Goal: Task Accomplishment & Management: Manage account settings

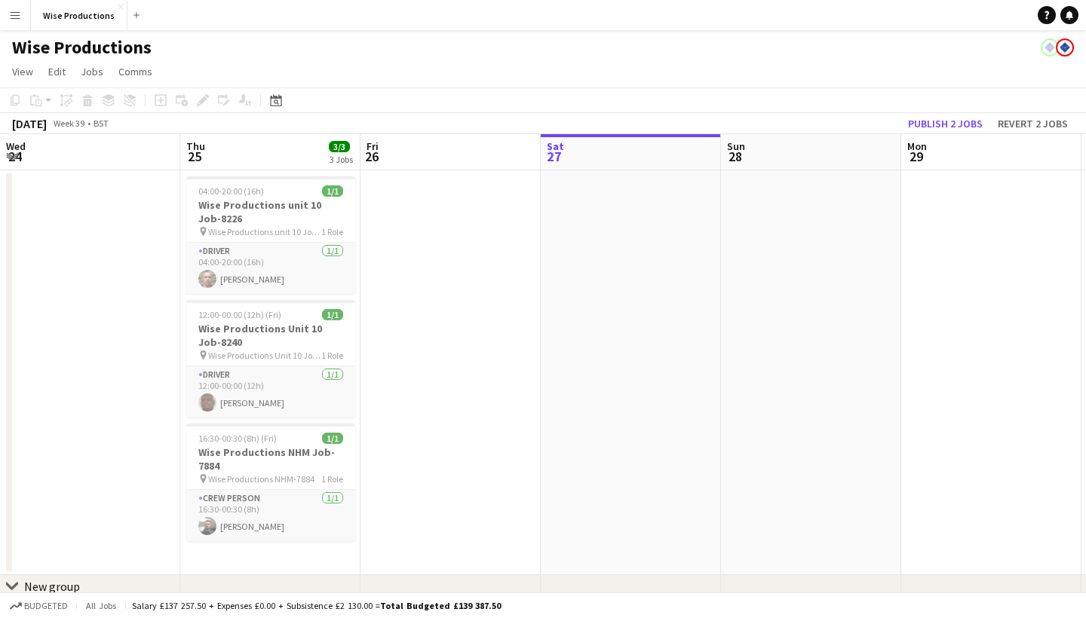
scroll to position [0, 360]
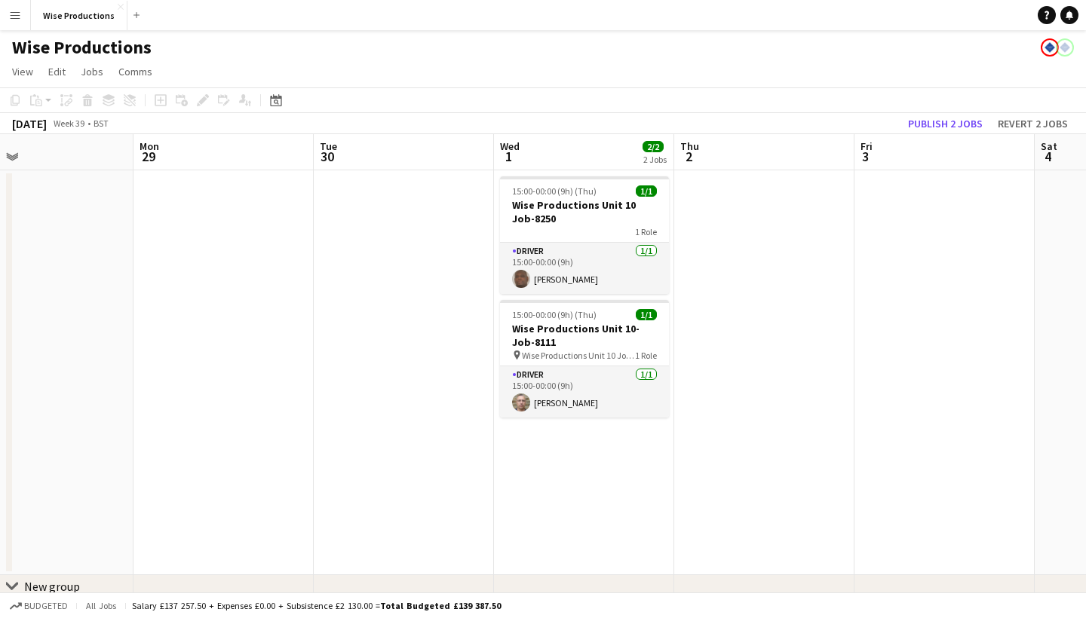
scroll to position [0, 446]
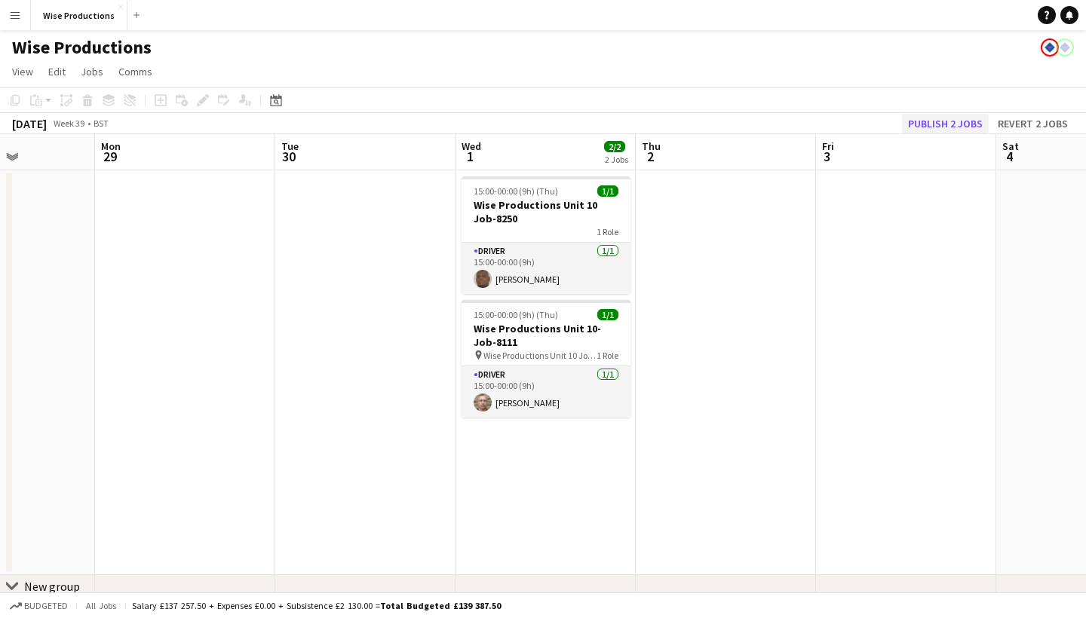
click at [979, 118] on button "Publish 2 jobs" at bounding box center [945, 124] width 87 height 20
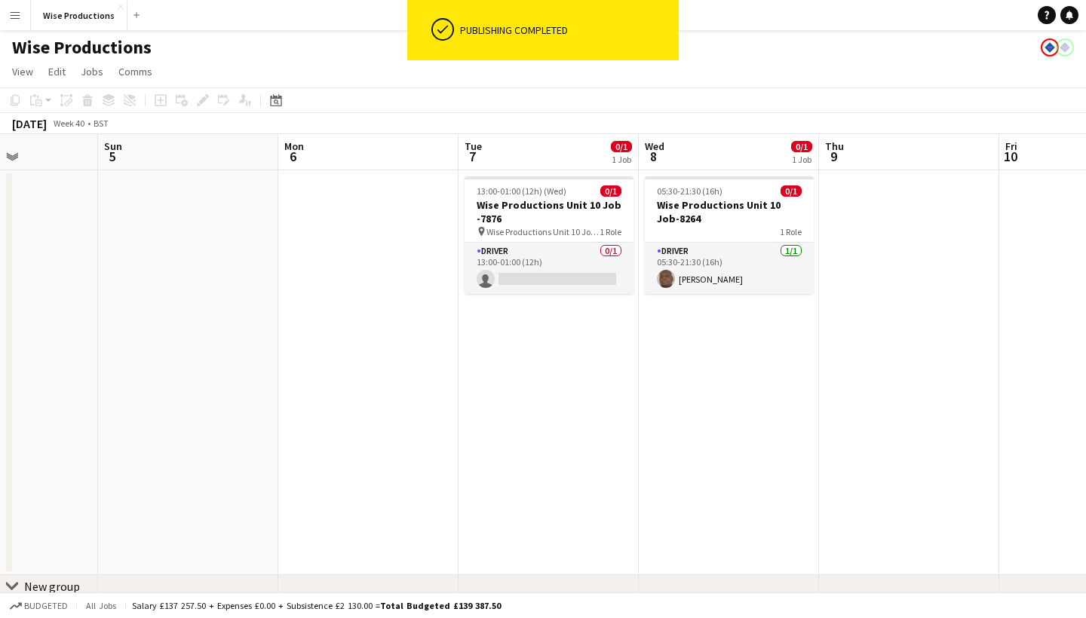
scroll to position [0, 499]
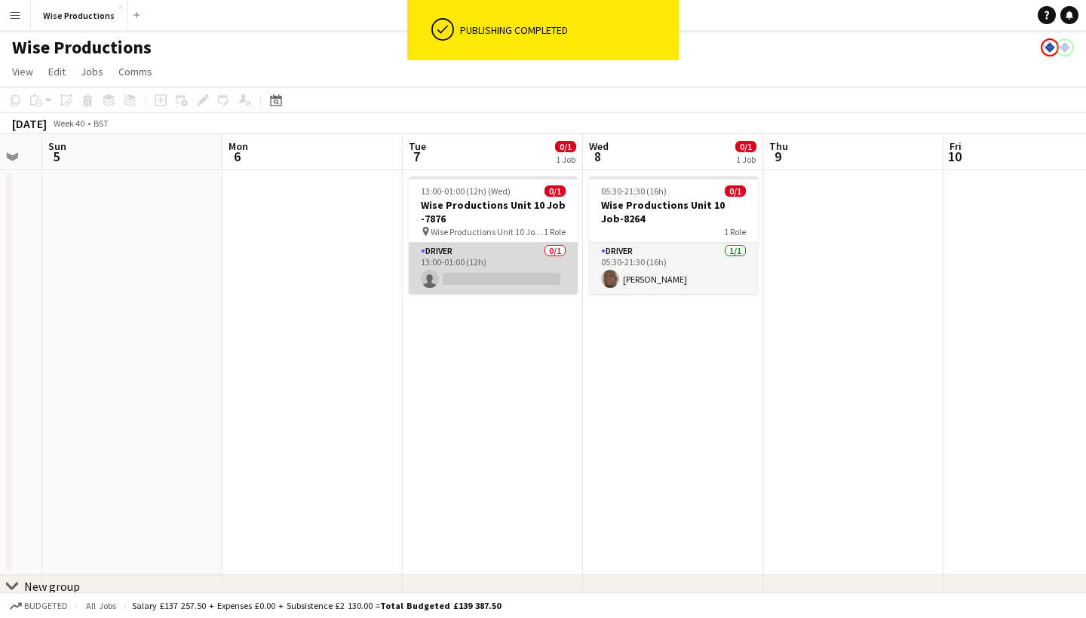
click at [524, 288] on app-card-role "Driver 0/1 13:00-01:00 (12h) single-neutral-actions" at bounding box center [493, 268] width 169 height 51
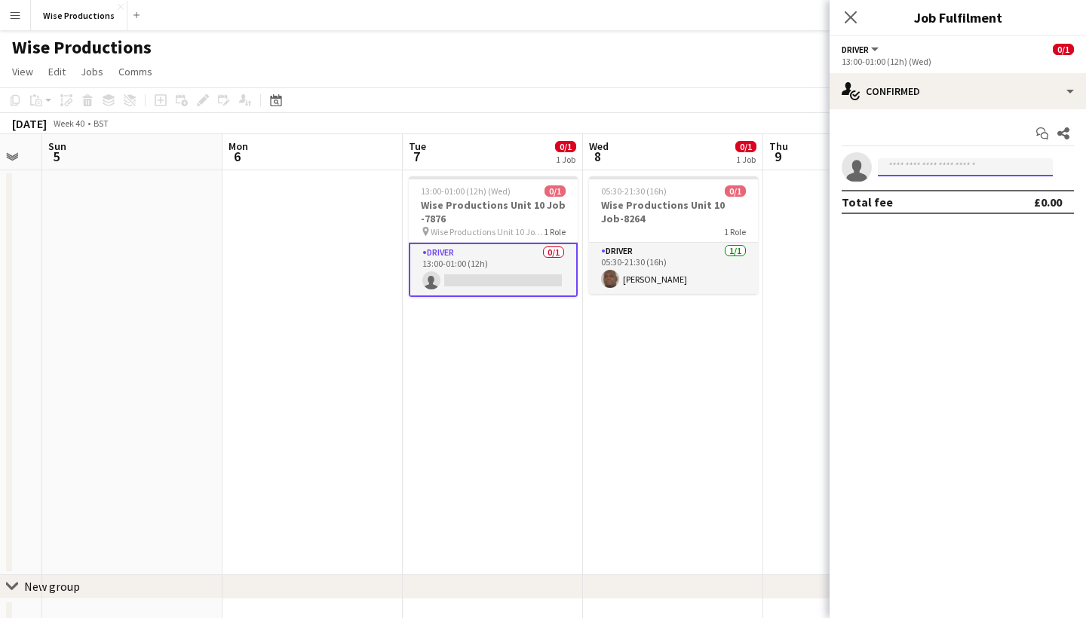
click at [902, 169] on input at bounding box center [965, 167] width 175 height 18
type input "*"
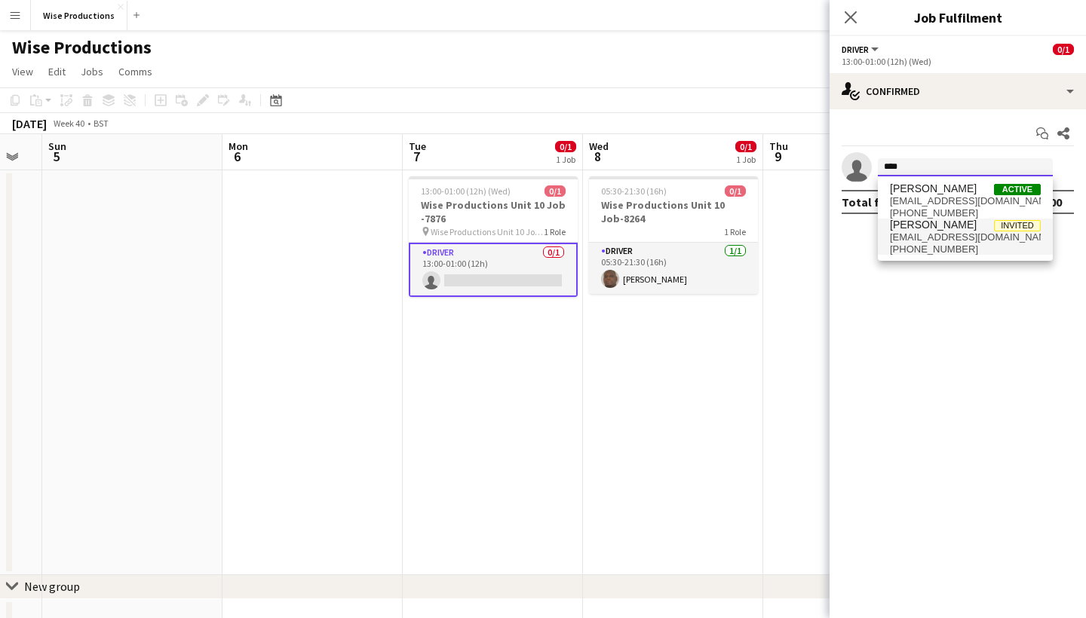
type input "****"
click at [880, 223] on mat-option "Cori Bushay Invited coribushay@hotmail.com +447538291219" at bounding box center [965, 237] width 175 height 36
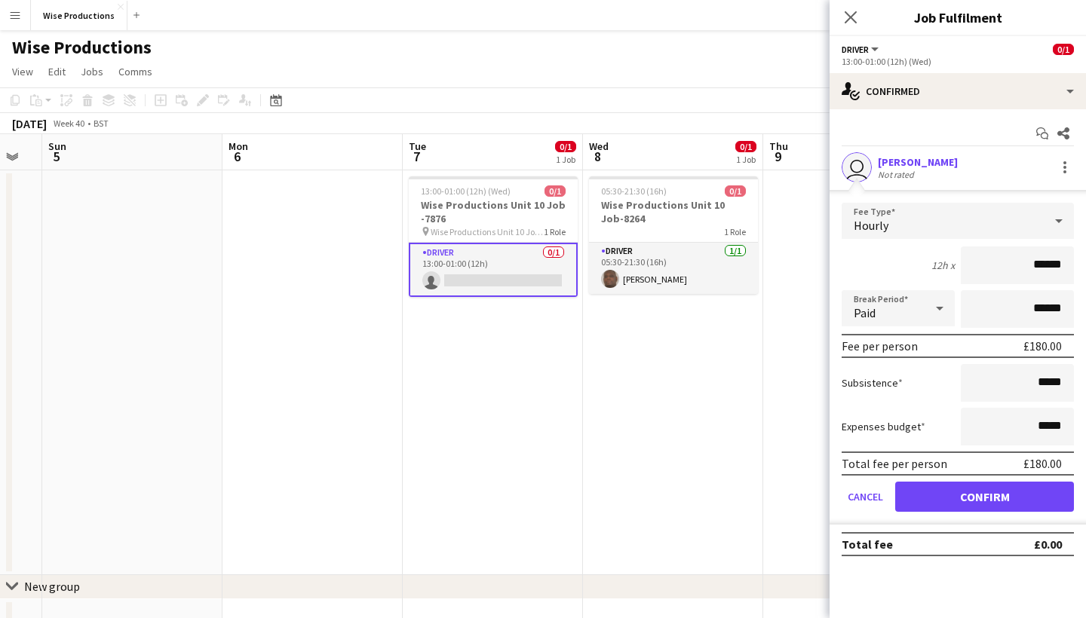
click at [974, 495] on button "Confirm" at bounding box center [984, 497] width 179 height 30
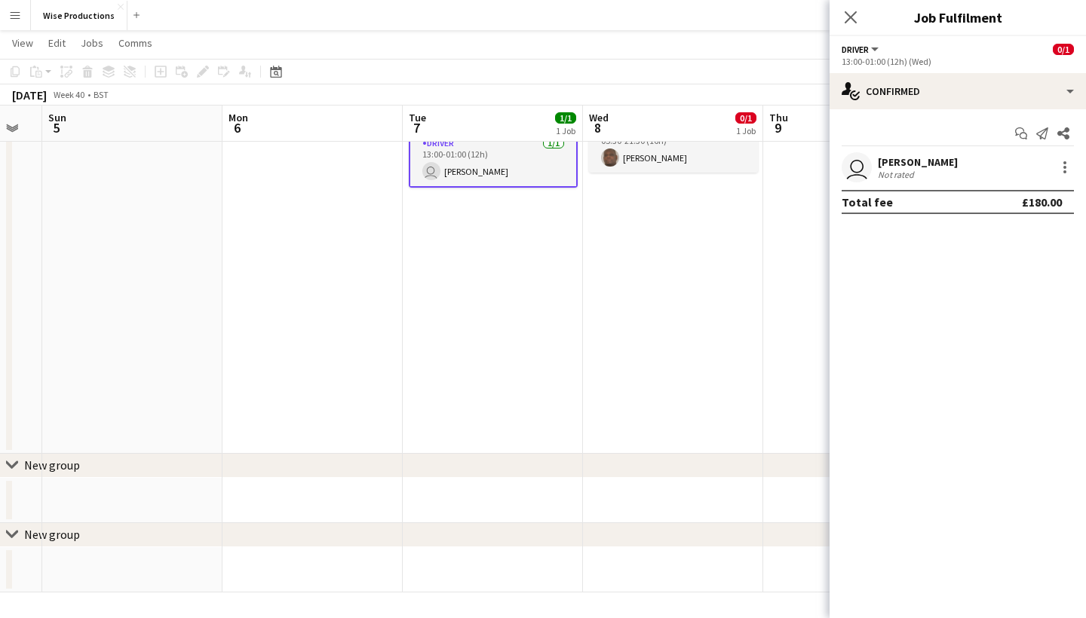
scroll to position [120, 0]
click at [846, 14] on icon at bounding box center [850, 17] width 14 height 14
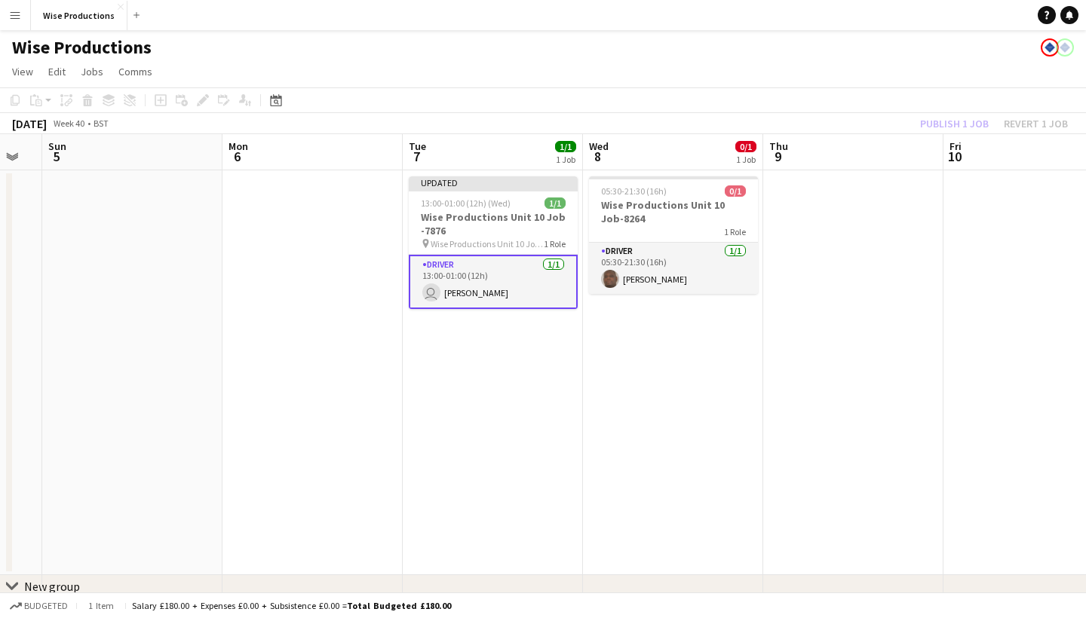
scroll to position [0, 0]
click at [962, 127] on div "Publish 1 job Revert 1 job" at bounding box center [994, 124] width 184 height 20
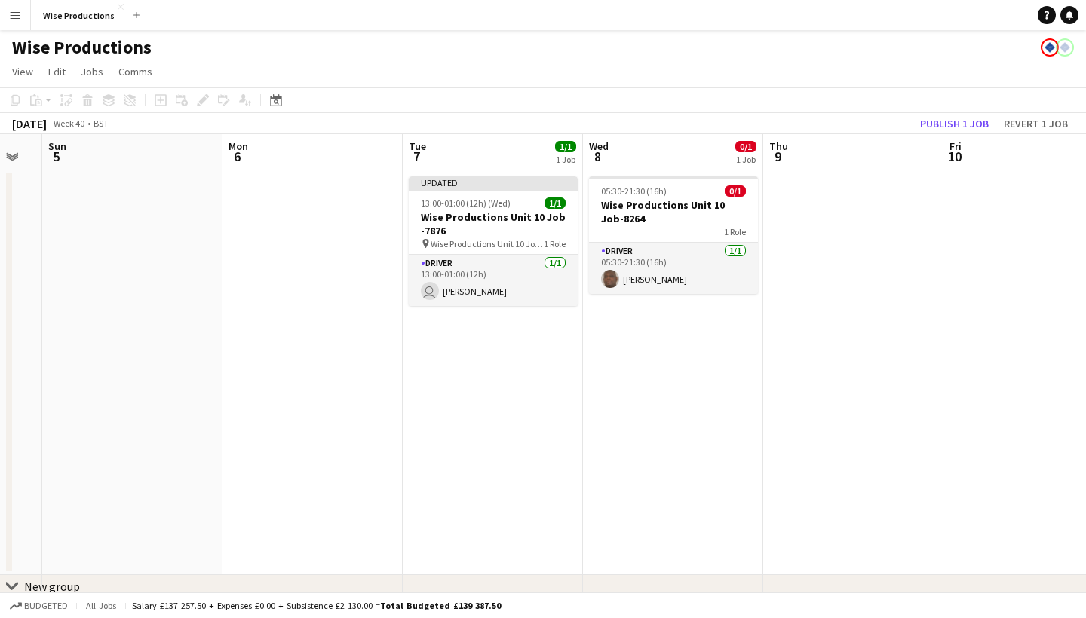
click at [962, 127] on button "Publish 1 job" at bounding box center [954, 124] width 81 height 20
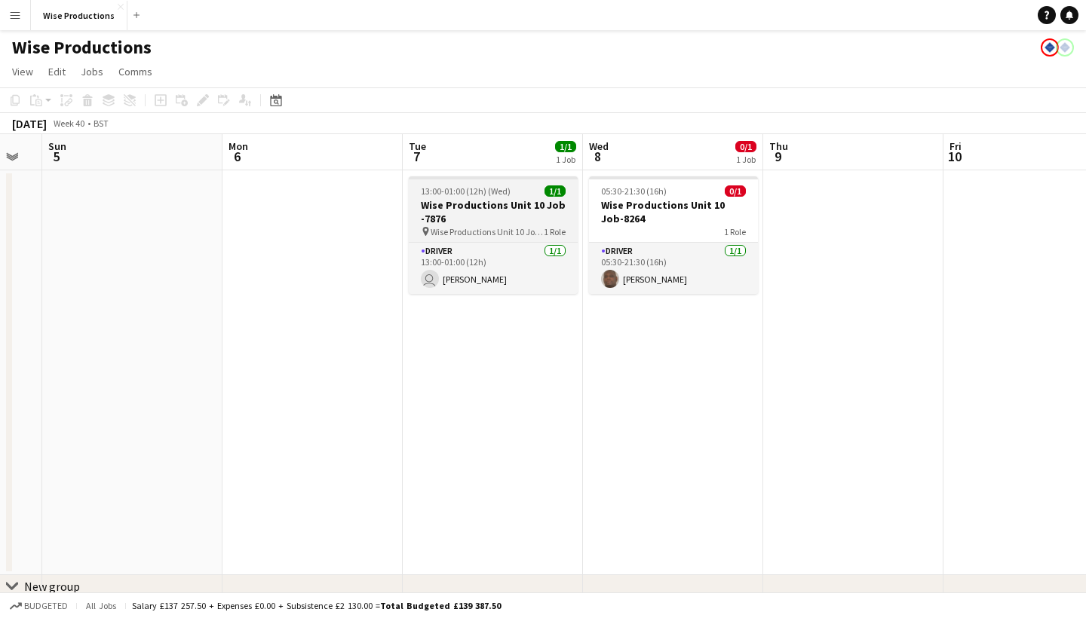
click at [501, 221] on h3 "Wise Productions Unit 10 Job -7876" at bounding box center [493, 211] width 169 height 27
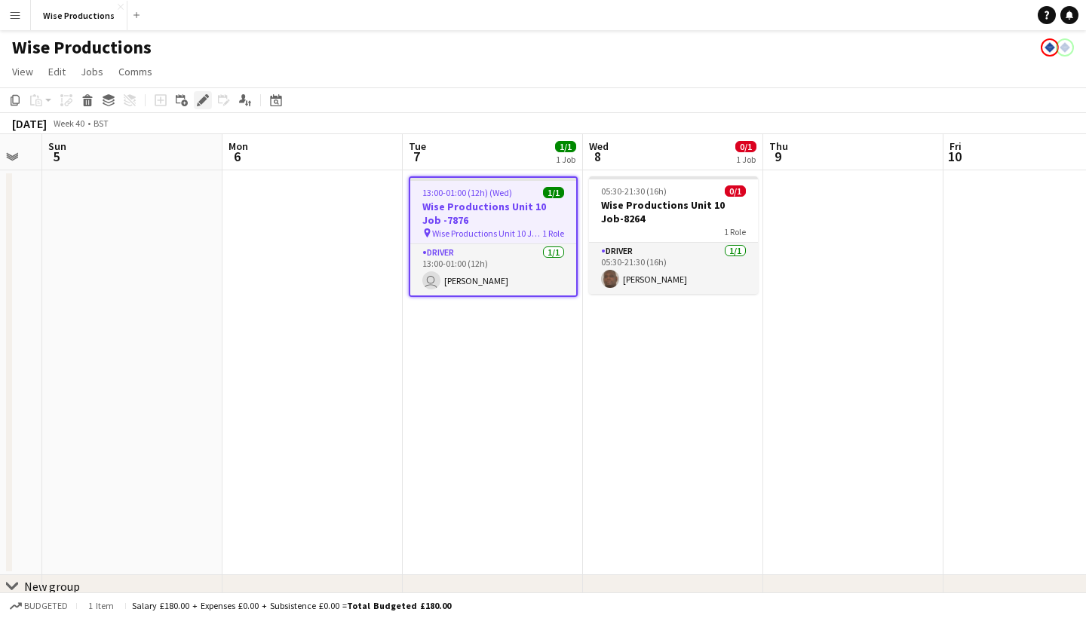
click at [204, 94] on icon "Edit" at bounding box center [203, 100] width 12 height 12
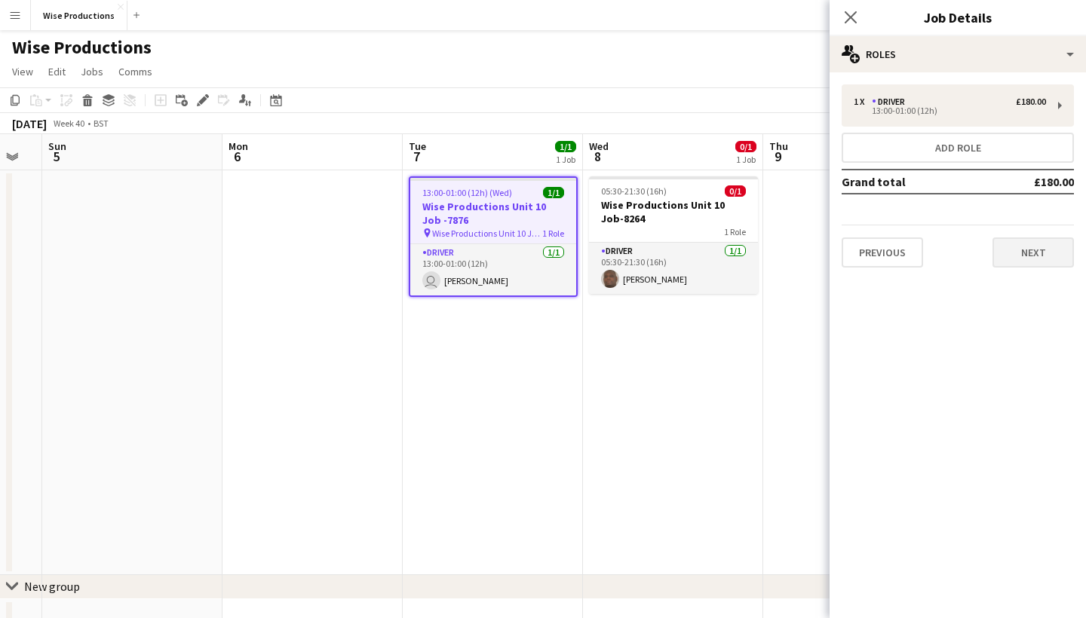
click at [1017, 247] on button "Next" at bounding box center [1033, 253] width 81 height 30
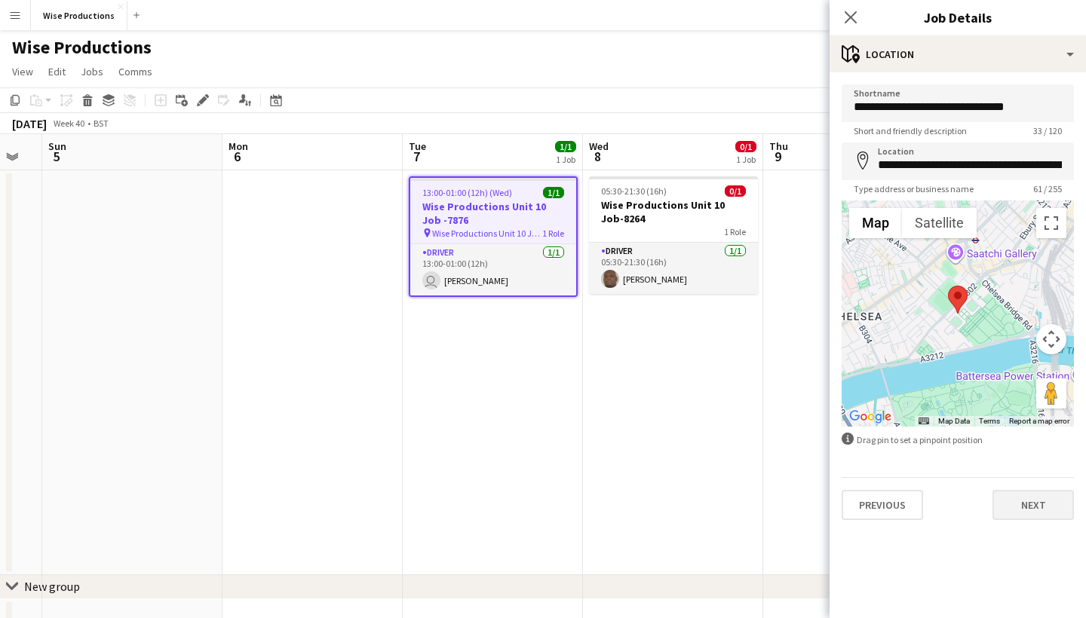
click at [1034, 504] on button "Next" at bounding box center [1033, 505] width 81 height 30
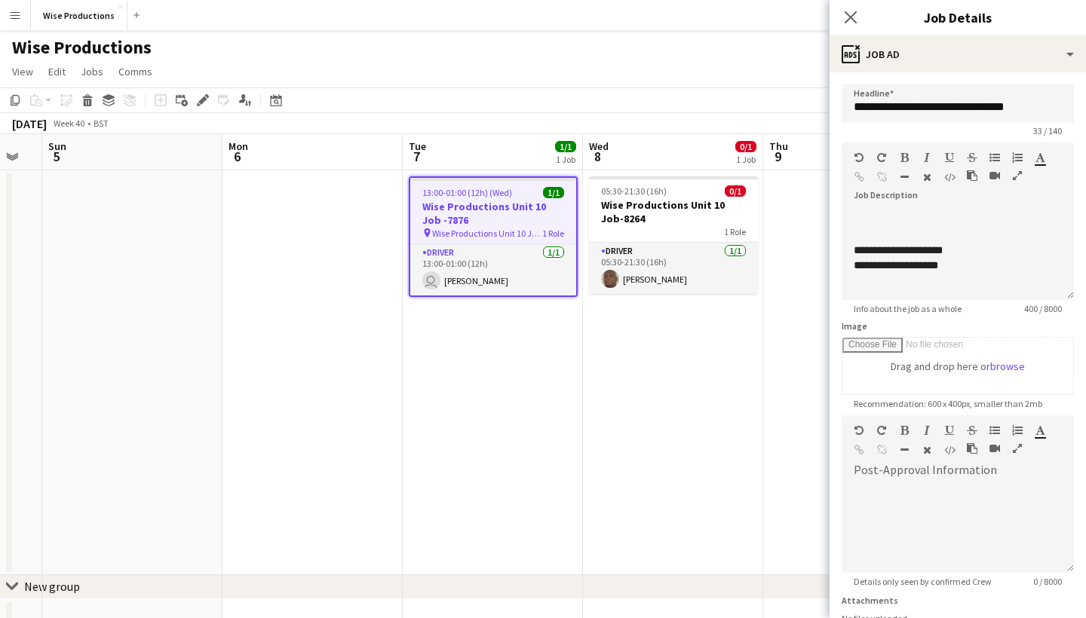
scroll to position [374, 0]
click at [718, 382] on app-date-cell "05:30-21:30 (16h) 0/1 Wise Productions Unit 10 Job-8264 1 Role Driver 1/1 05:30…" at bounding box center [673, 372] width 180 height 405
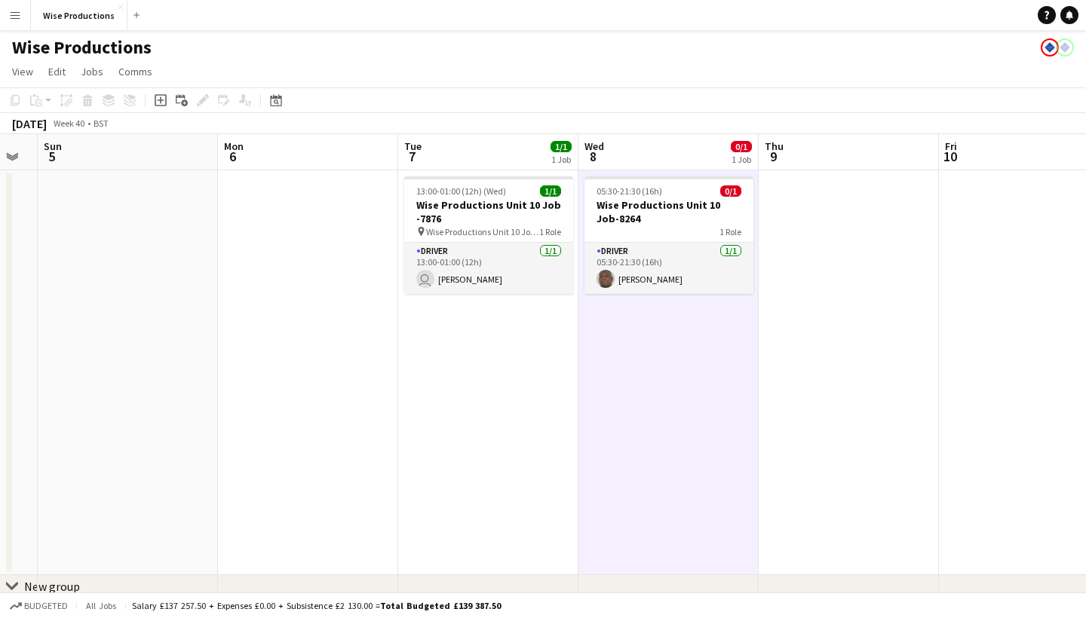
scroll to position [0, 0]
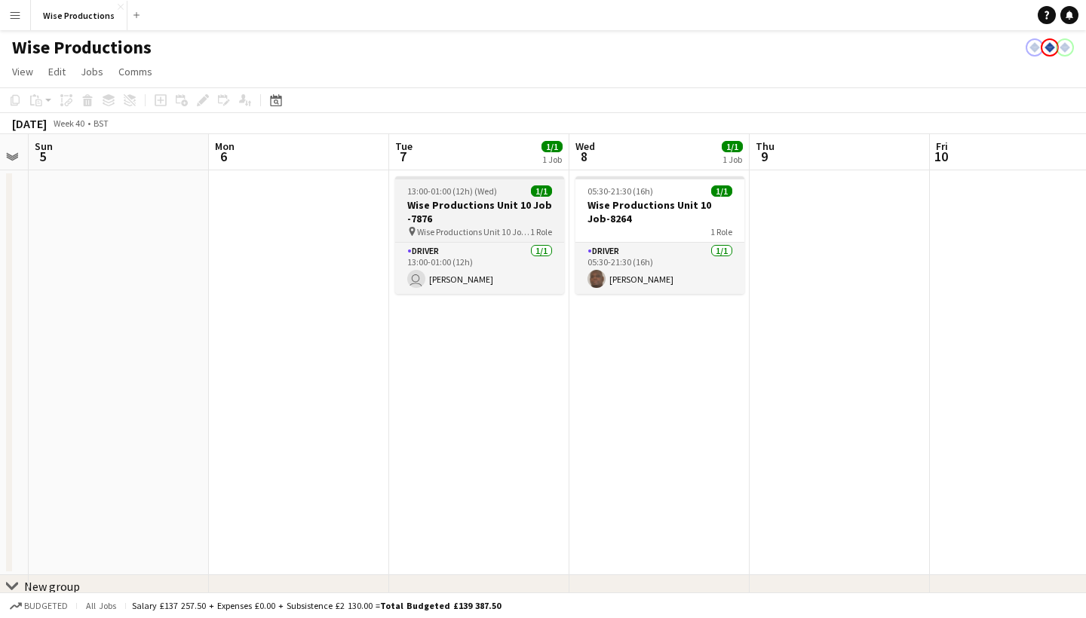
scroll to position [0, 523]
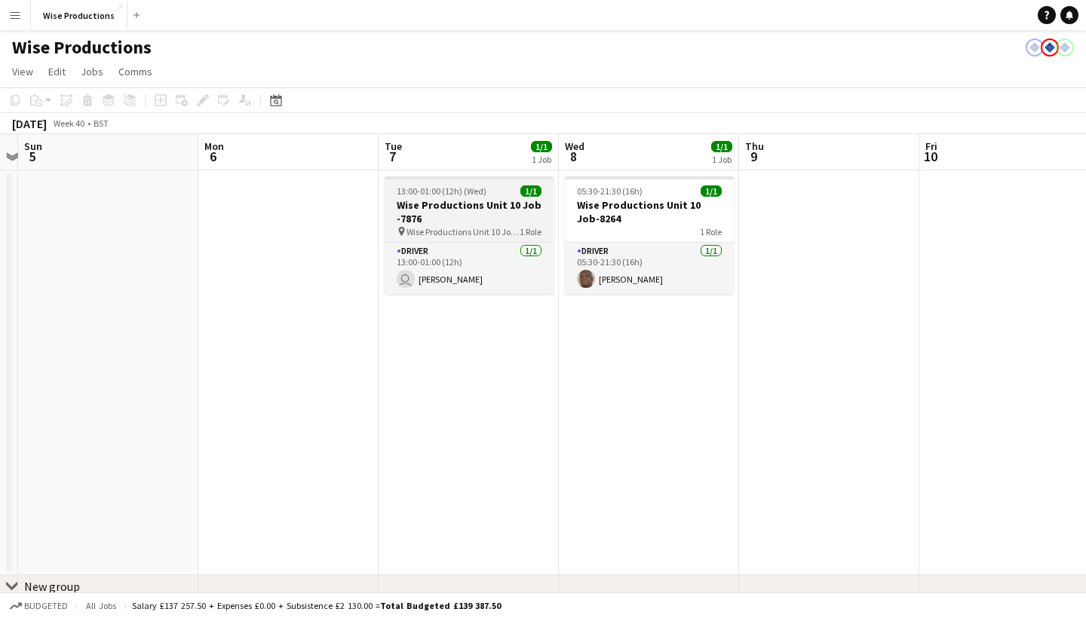
click at [491, 208] on h3 "Wise Productions Unit 10 Job -7876" at bounding box center [469, 211] width 169 height 27
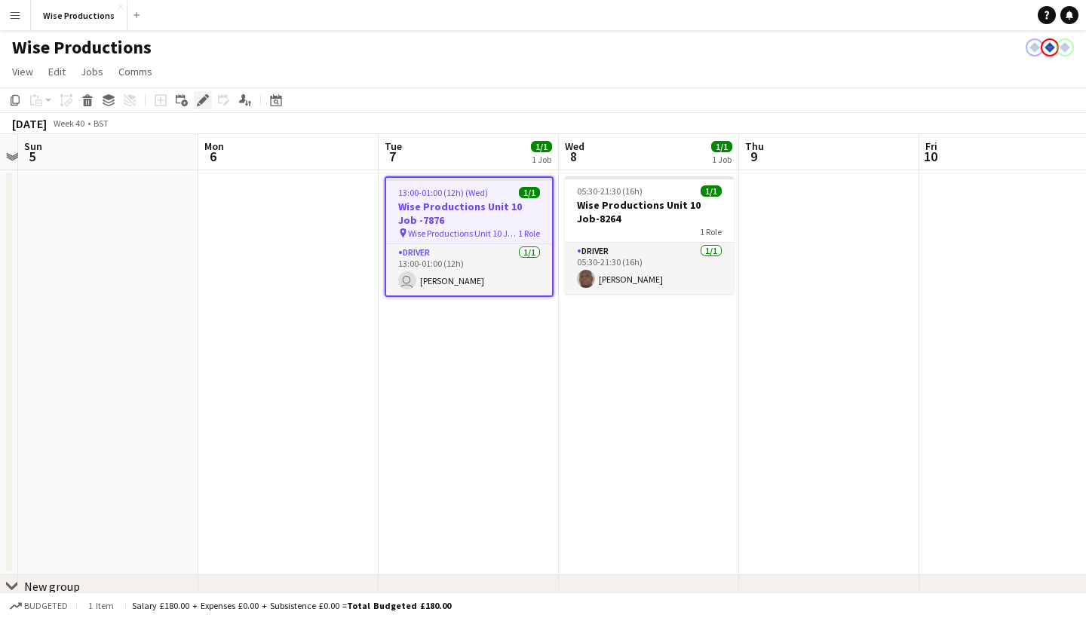
click at [204, 94] on div "Edit" at bounding box center [203, 100] width 18 height 18
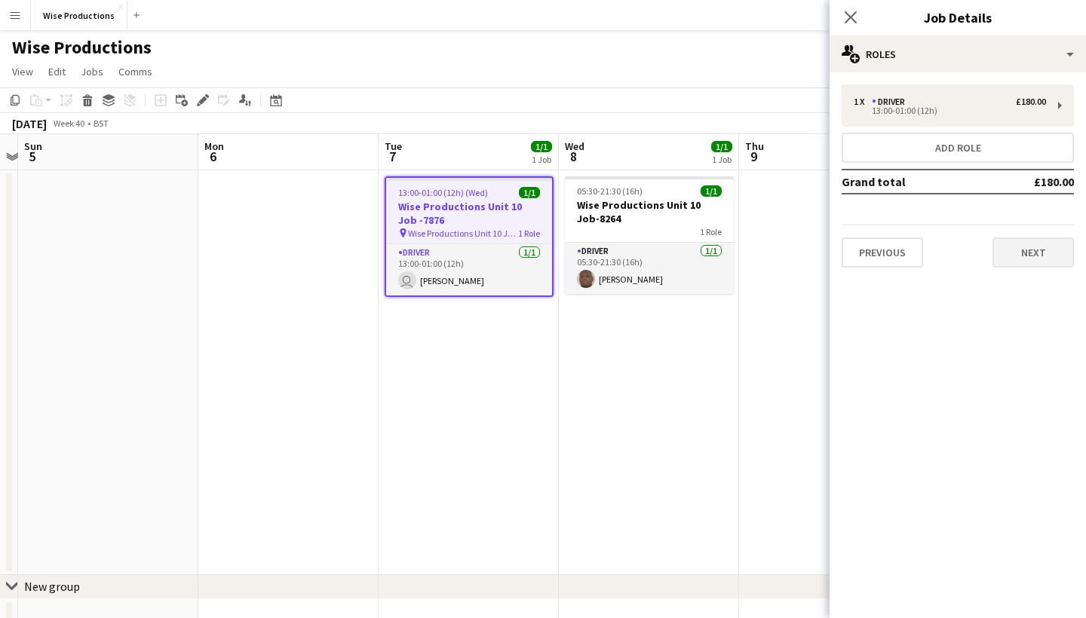
click at [1020, 259] on button "Next" at bounding box center [1033, 253] width 81 height 30
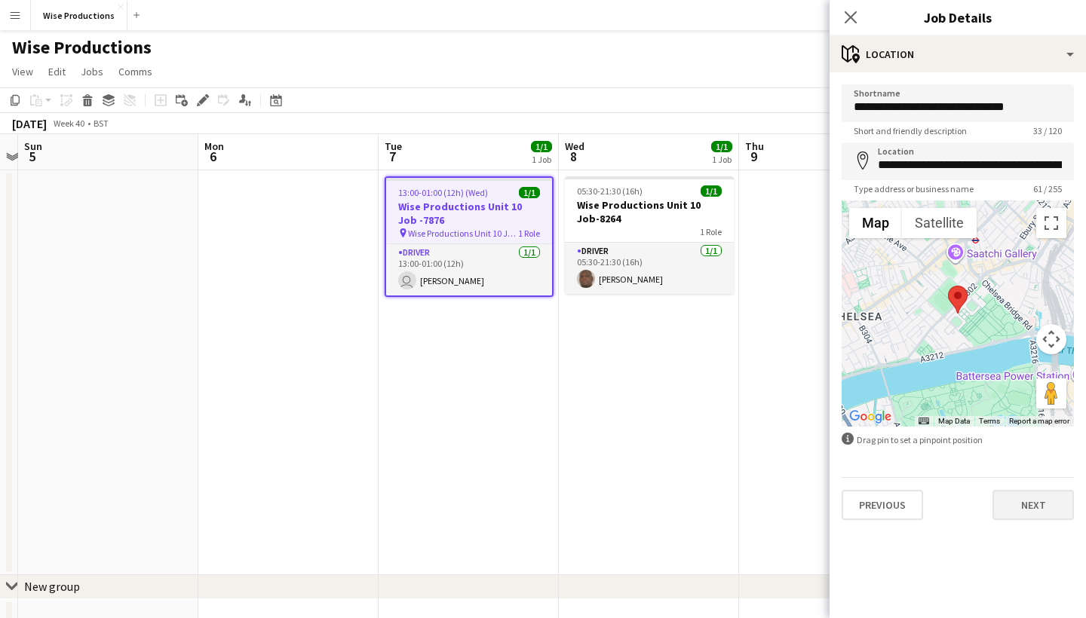
click at [1045, 511] on button "Next" at bounding box center [1033, 505] width 81 height 30
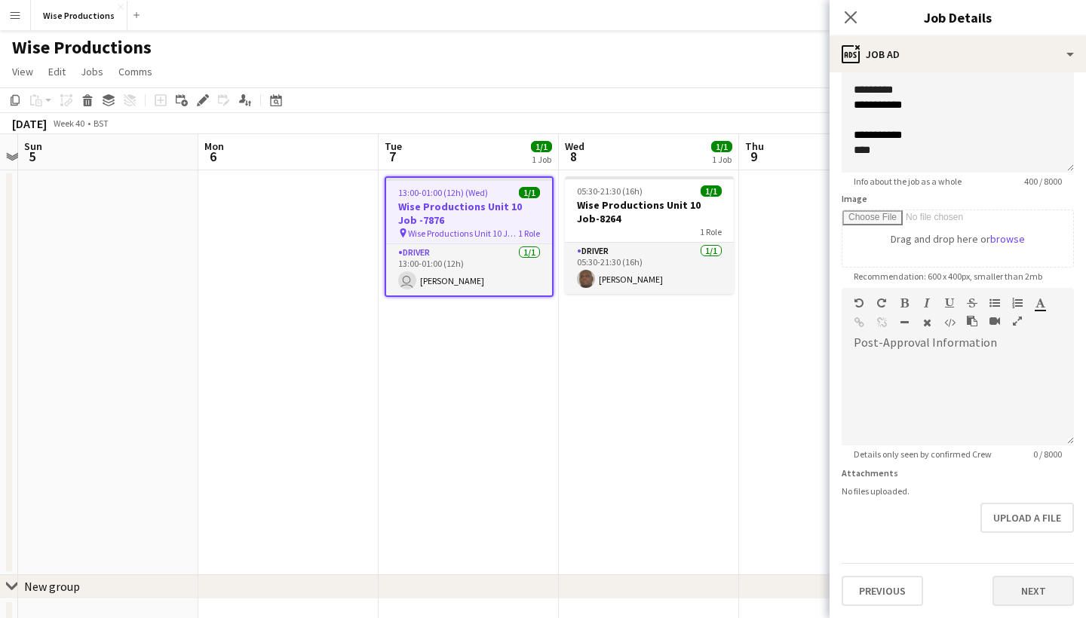
scroll to position [127, 0]
click at [1028, 594] on button "Next" at bounding box center [1033, 591] width 81 height 30
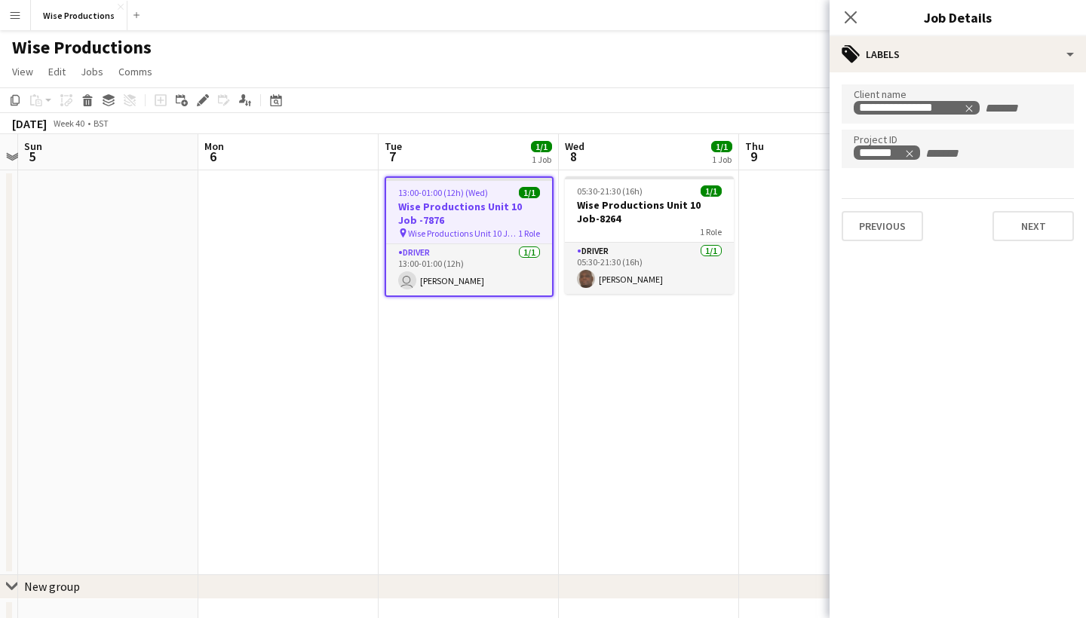
click at [440, 226] on h3 "Wise Productions Unit 10 Job -7876" at bounding box center [469, 213] width 166 height 27
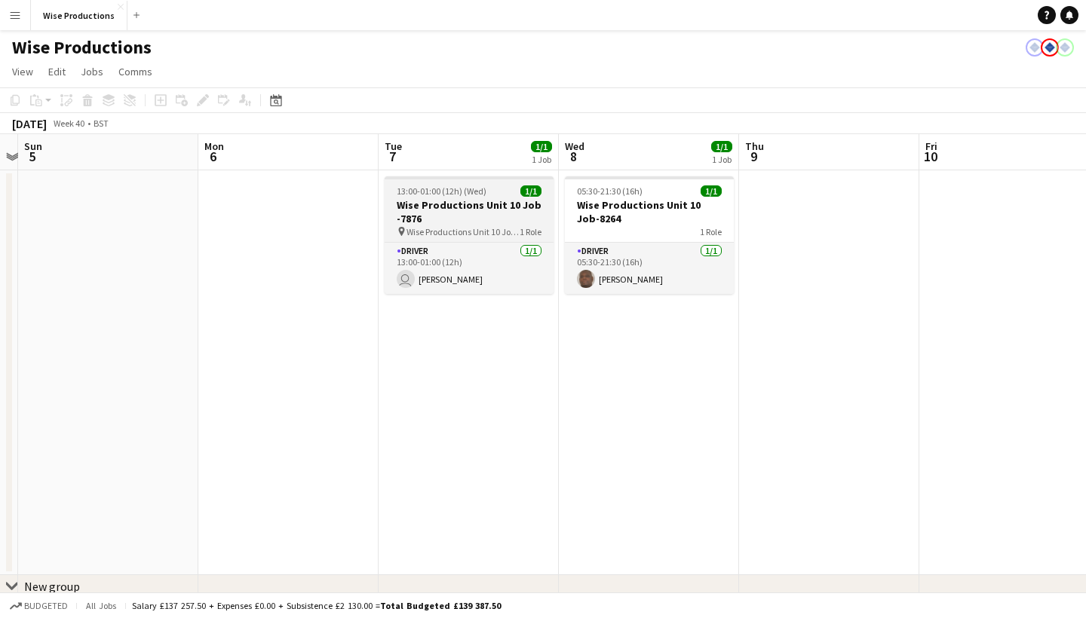
click at [440, 226] on span "Wise Productions Unit 10 Job-7876" at bounding box center [463, 231] width 113 height 11
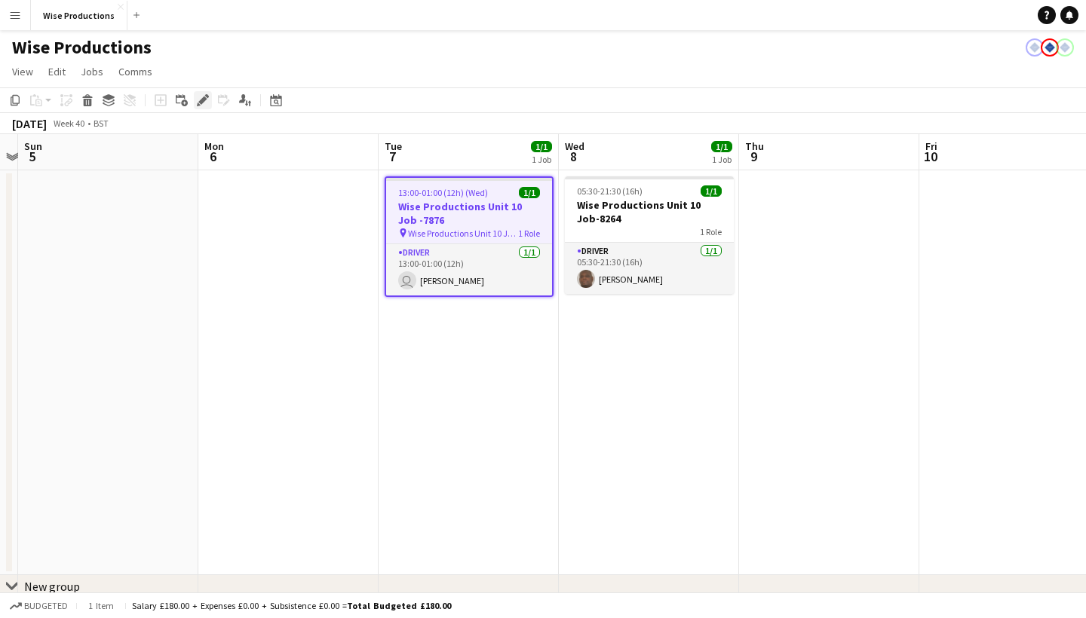
click at [200, 107] on div "Edit" at bounding box center [203, 100] width 18 height 18
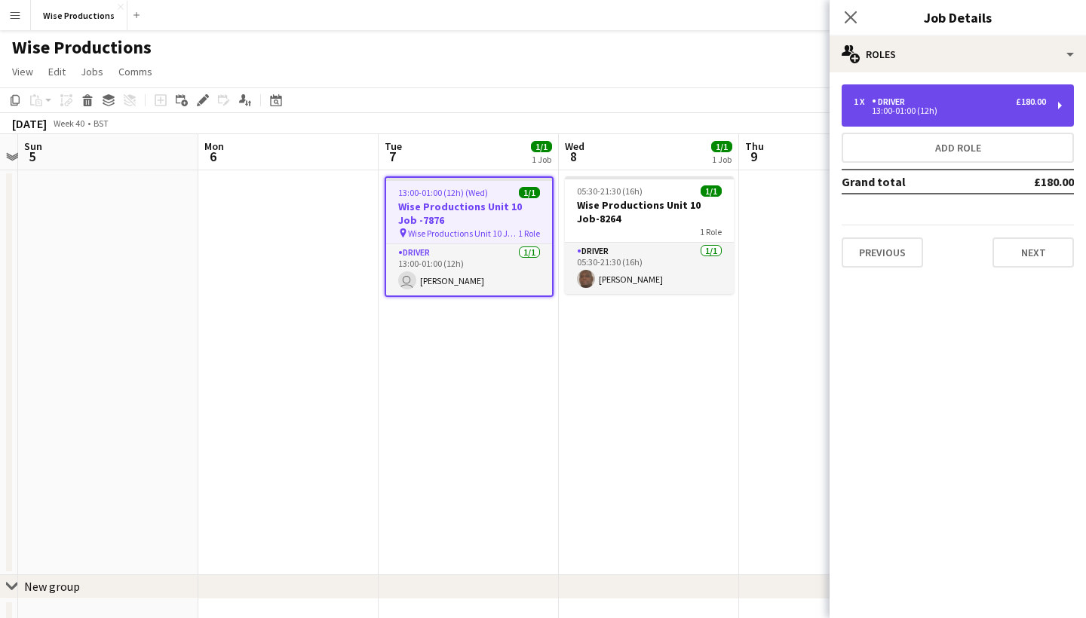
click at [982, 109] on div "13:00-01:00 (12h)" at bounding box center [950, 111] width 192 height 8
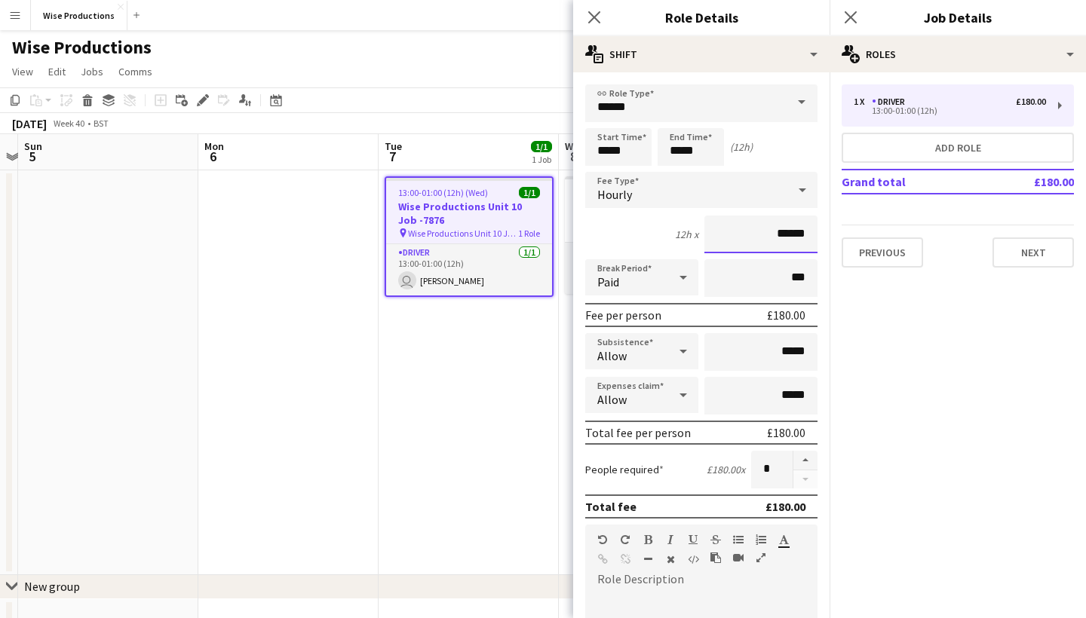
click at [805, 236] on input "******" at bounding box center [760, 235] width 113 height 38
type input "**"
type input "***"
click at [510, 442] on app-date-cell "13:00-01:00 (12h) (Wed) 1/1 Wise Productions Unit 10 Job -7876 pin Wise Product…" at bounding box center [469, 372] width 180 height 405
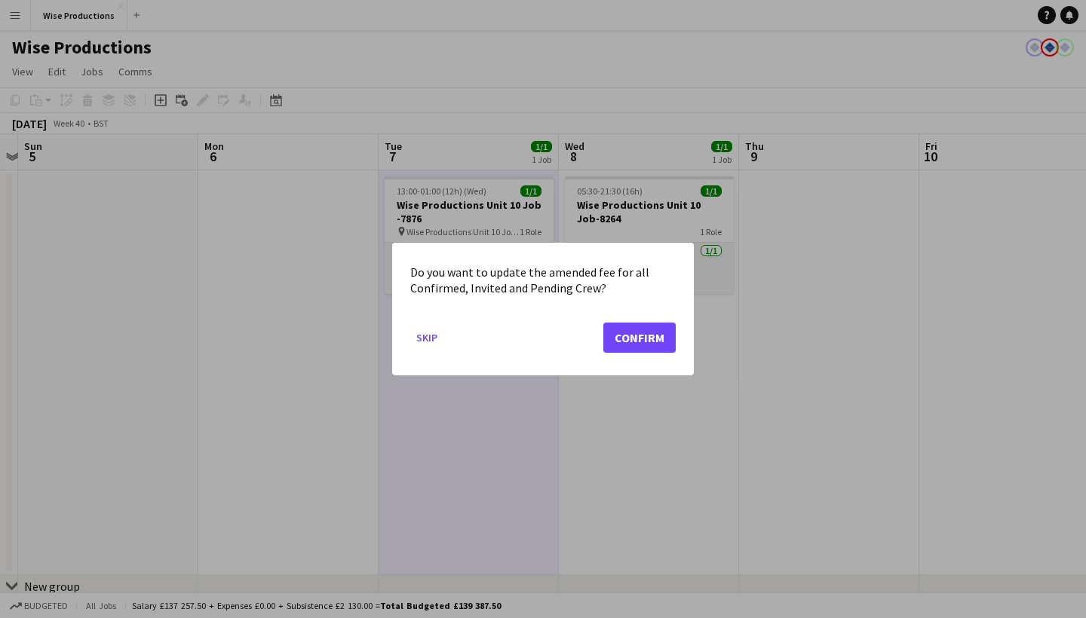
click at [629, 345] on button "Confirm" at bounding box center [639, 338] width 72 height 30
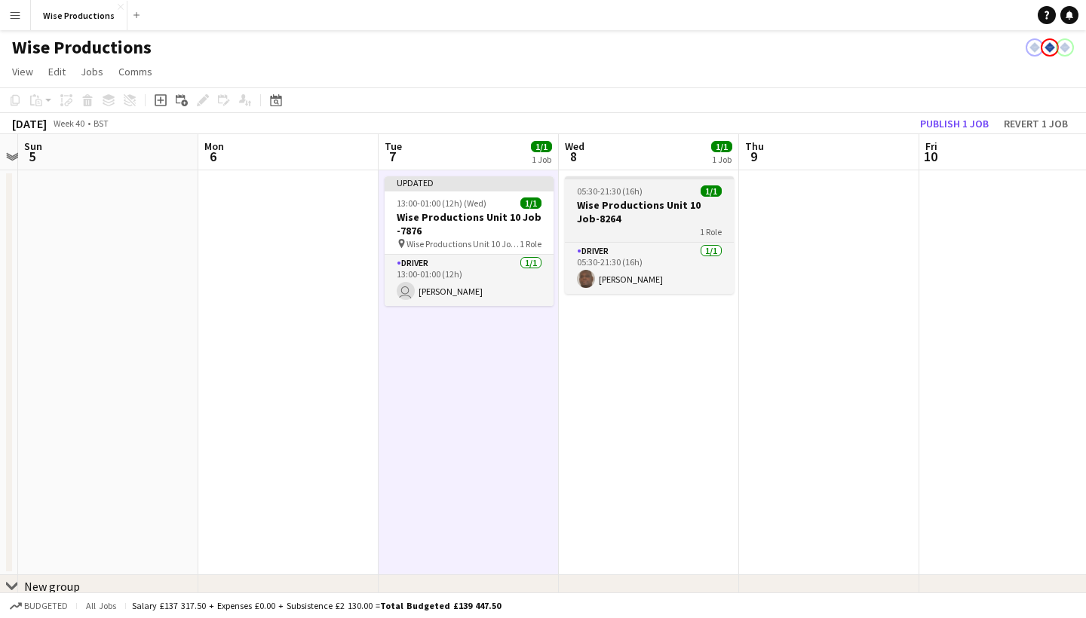
click at [621, 218] on h3 "Wise Productions Unit 10 Job-8264" at bounding box center [649, 211] width 169 height 27
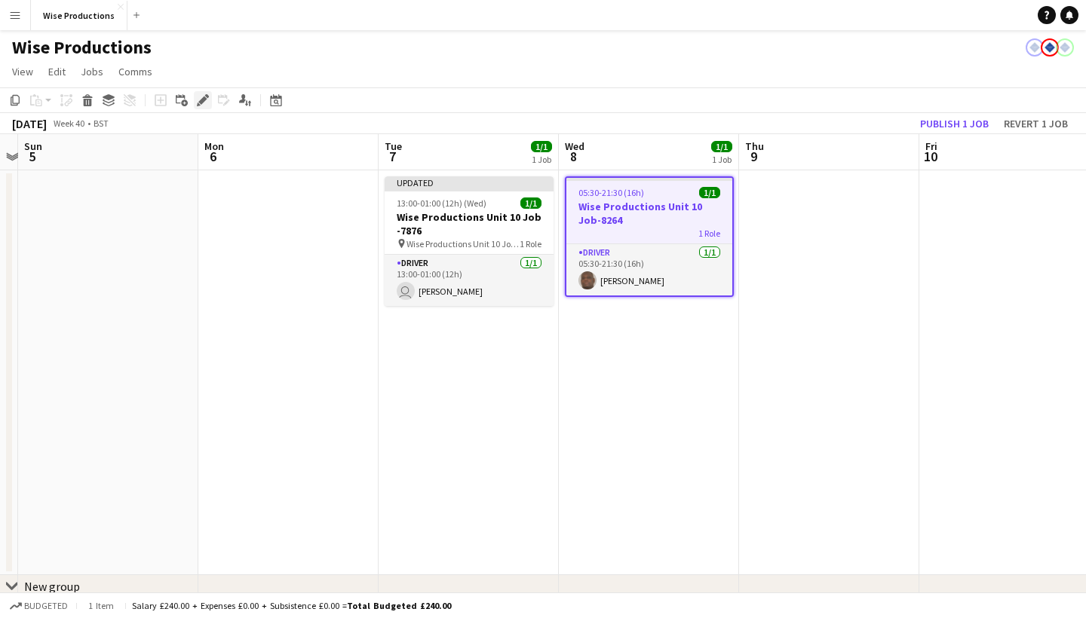
click at [195, 97] on div "Edit" at bounding box center [203, 100] width 18 height 18
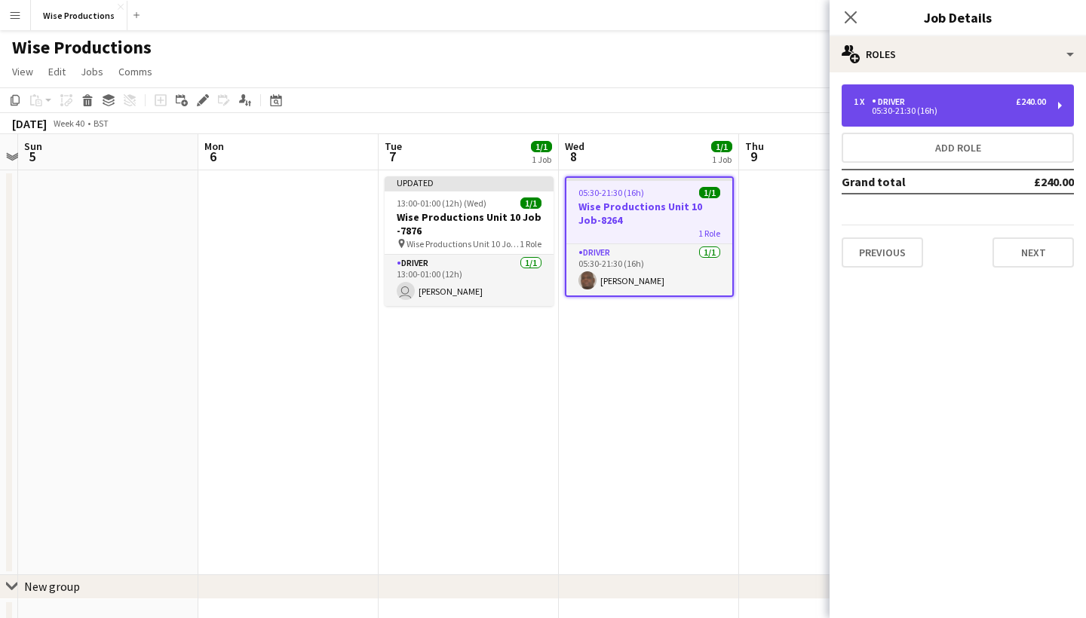
click at [942, 118] on div "1 x Driver £240.00 05:30-21:30 (16h)" at bounding box center [958, 105] width 232 height 42
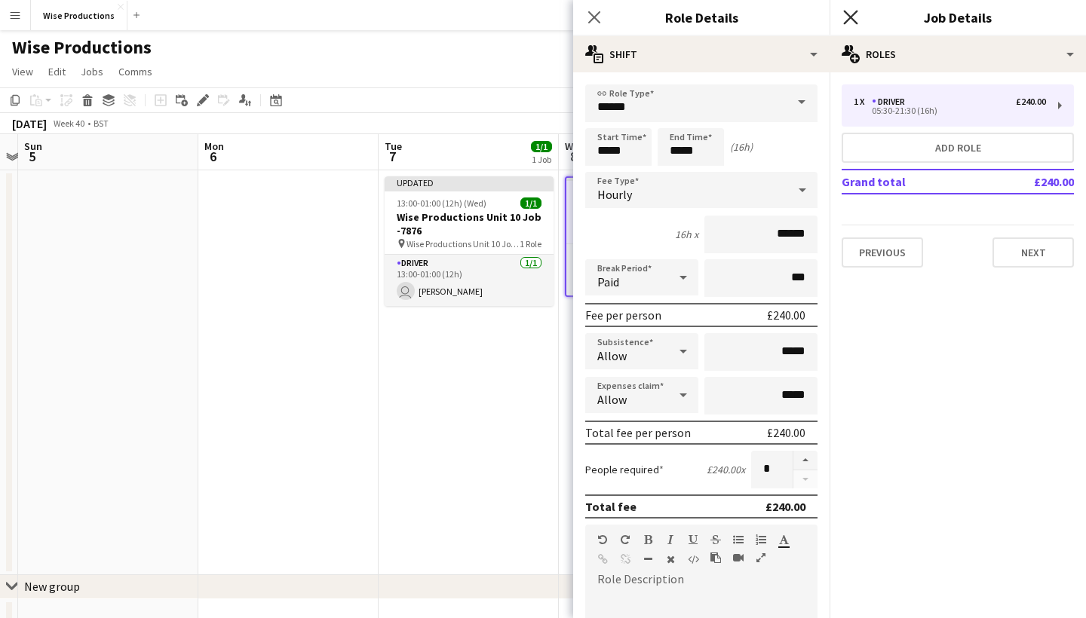
click at [856, 12] on icon at bounding box center [850, 17] width 14 height 14
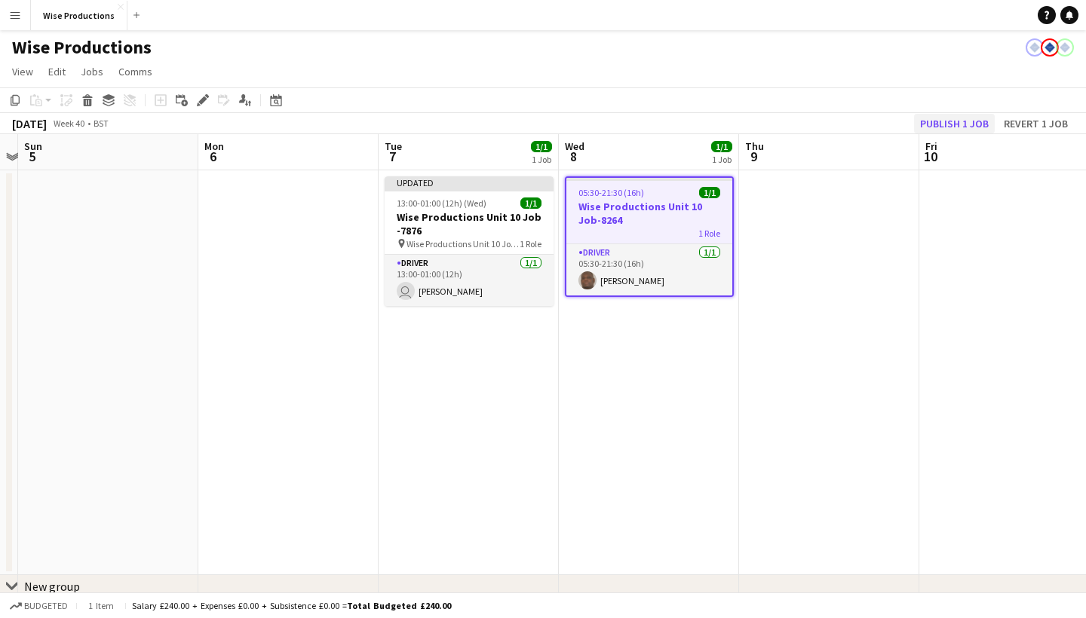
click at [947, 115] on button "Publish 1 job" at bounding box center [954, 124] width 81 height 20
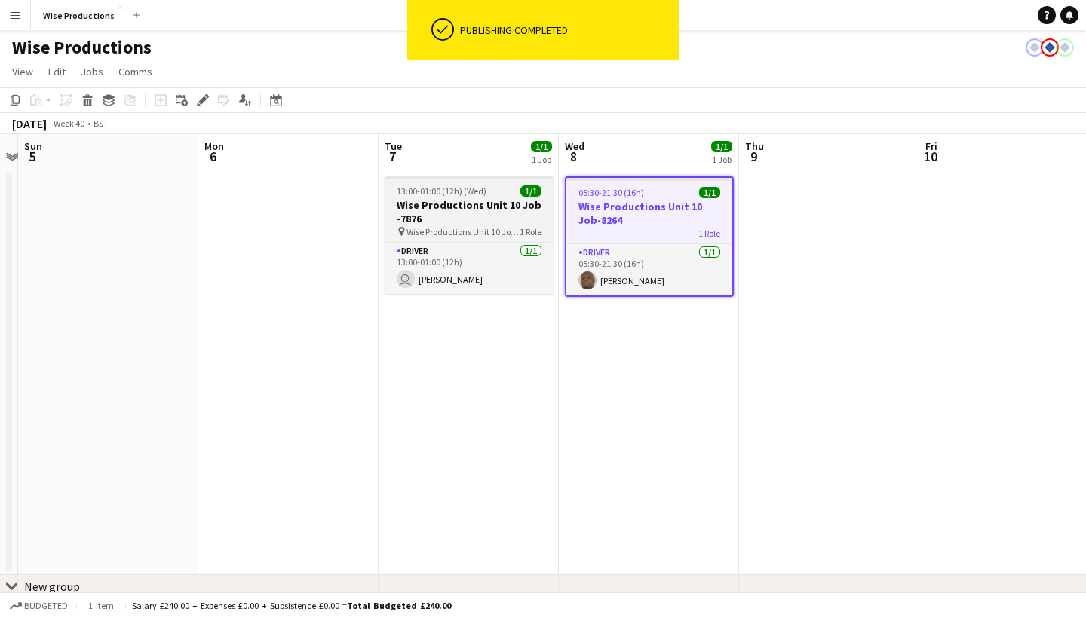
click at [434, 224] on h3 "Wise Productions Unit 10 Job -7876" at bounding box center [469, 211] width 169 height 27
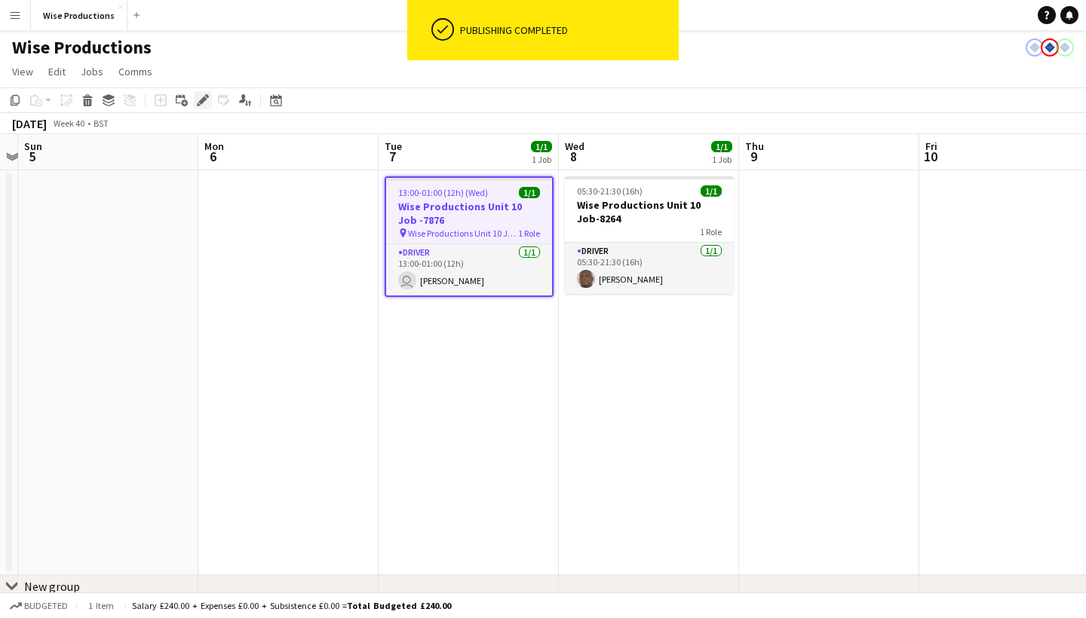
click at [205, 98] on icon at bounding box center [202, 101] width 8 height 8
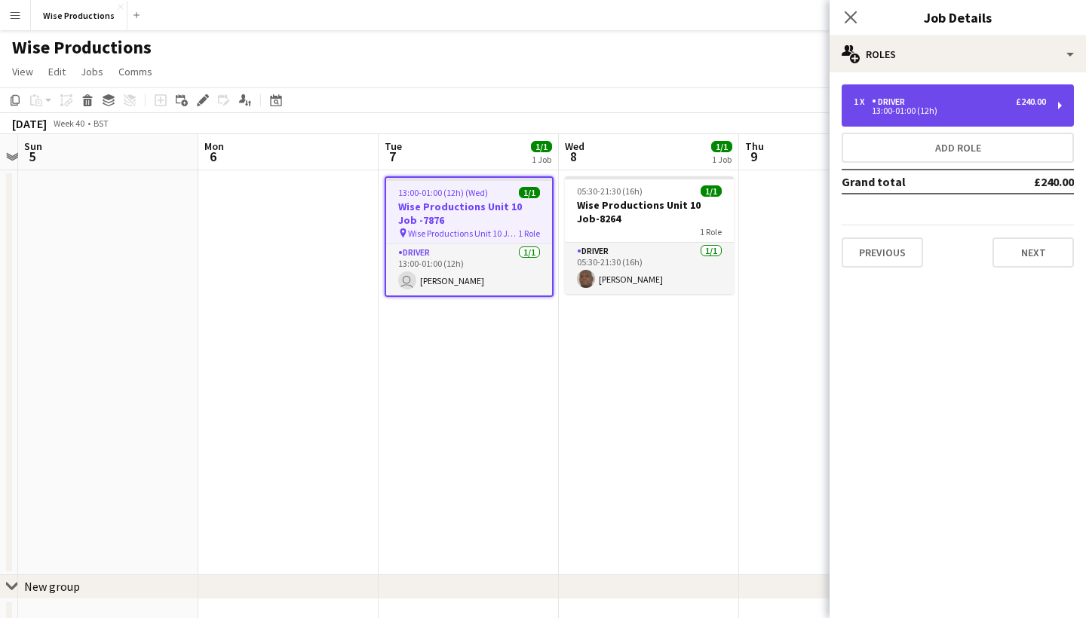
click at [929, 108] on div "13:00-01:00 (12h)" at bounding box center [950, 111] width 192 height 8
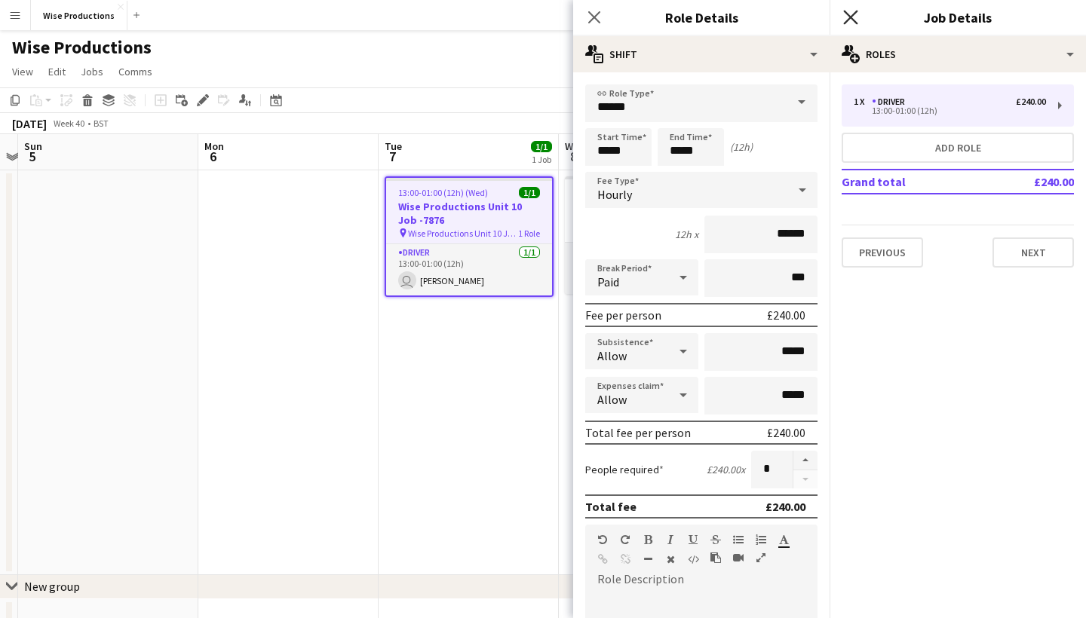
click at [854, 17] on icon "Close pop-in" at bounding box center [850, 17] width 14 height 14
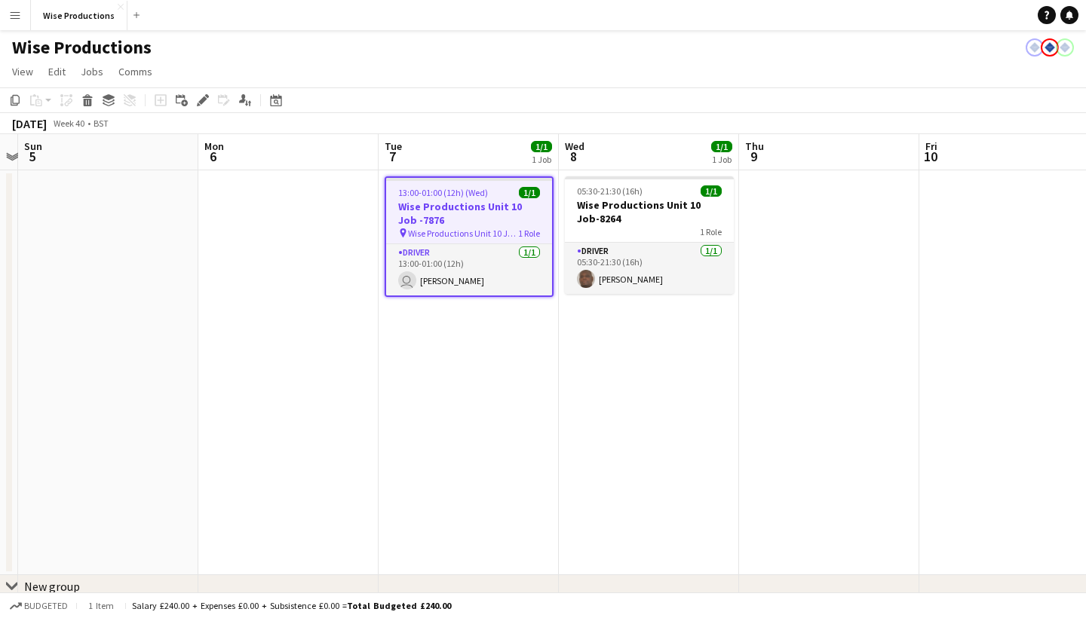
click at [449, 213] on h3 "Wise Productions Unit 10 Job -7876" at bounding box center [469, 213] width 166 height 27
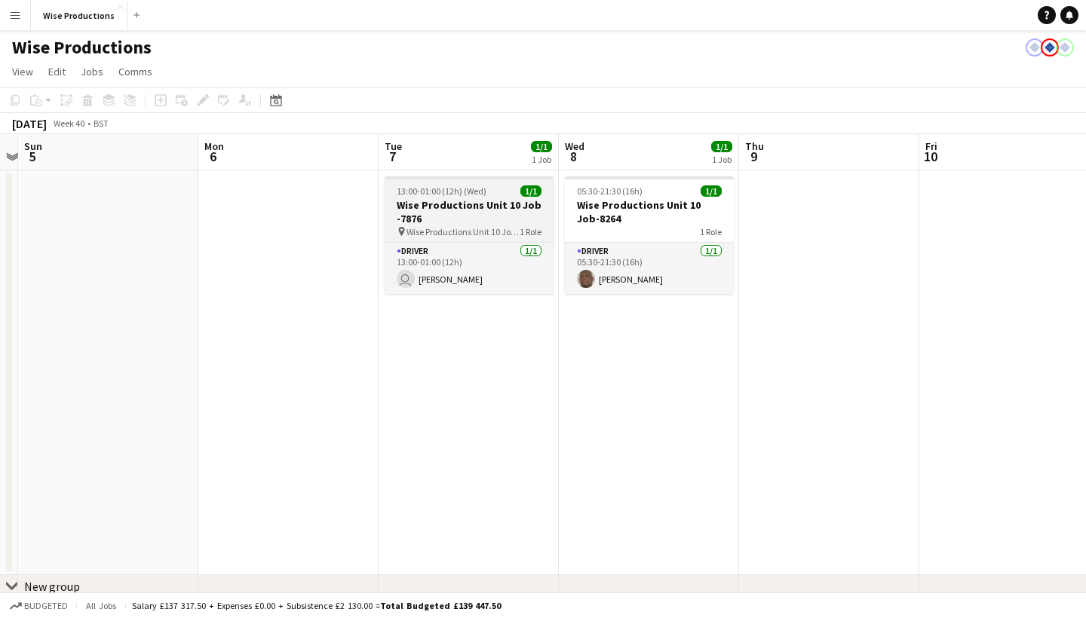
click at [449, 213] on h3 "Wise Productions Unit 10 Job -7876" at bounding box center [469, 211] width 169 height 27
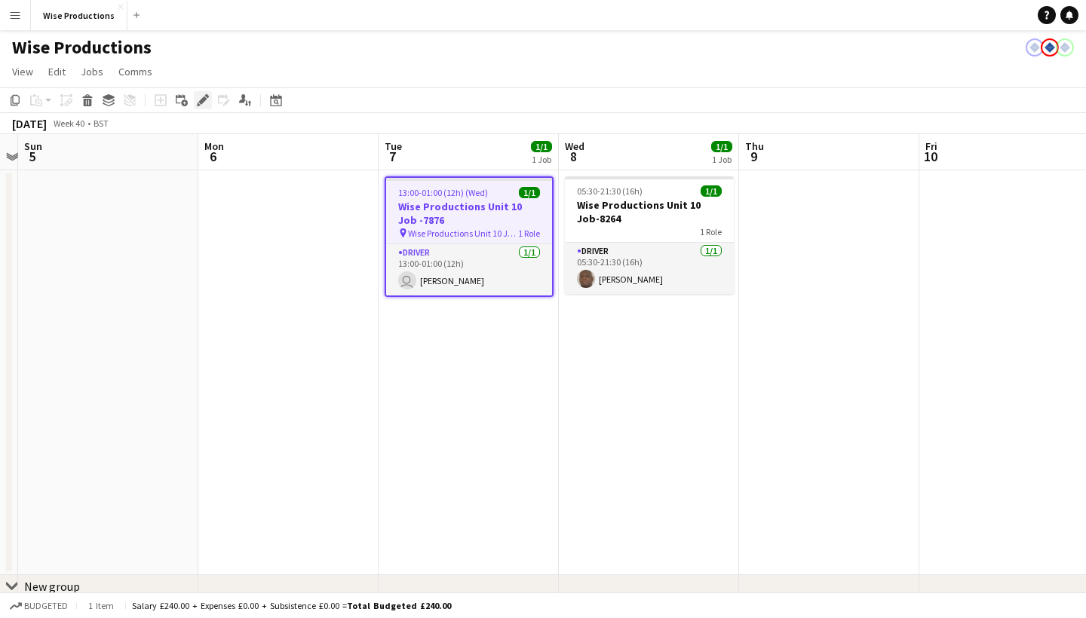
click at [199, 97] on icon "Edit" at bounding box center [203, 100] width 12 height 12
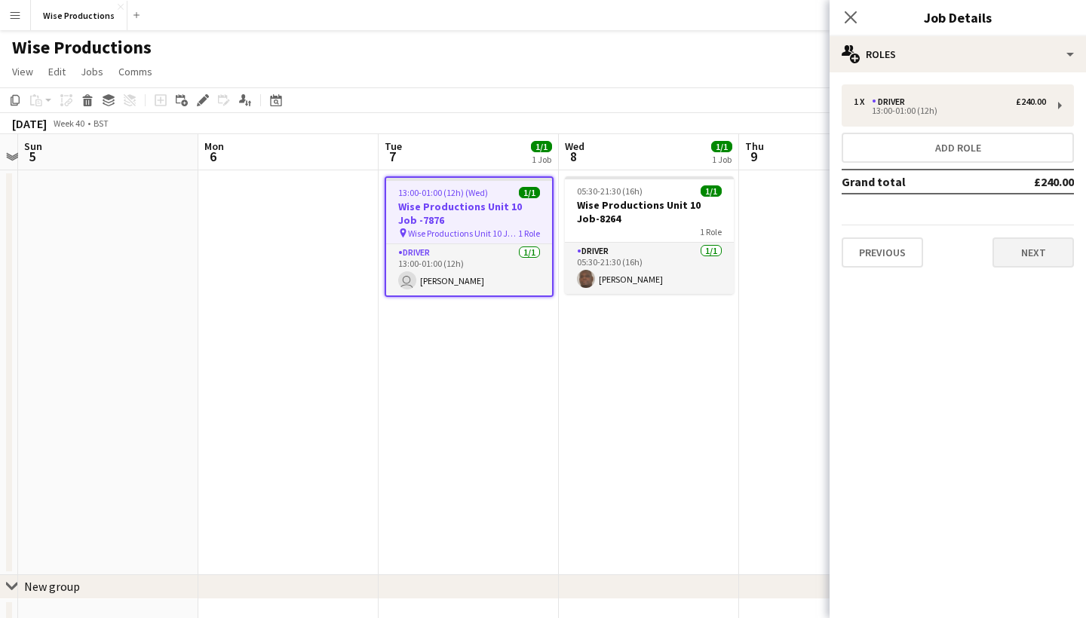
click at [1015, 244] on button "Next" at bounding box center [1033, 253] width 81 height 30
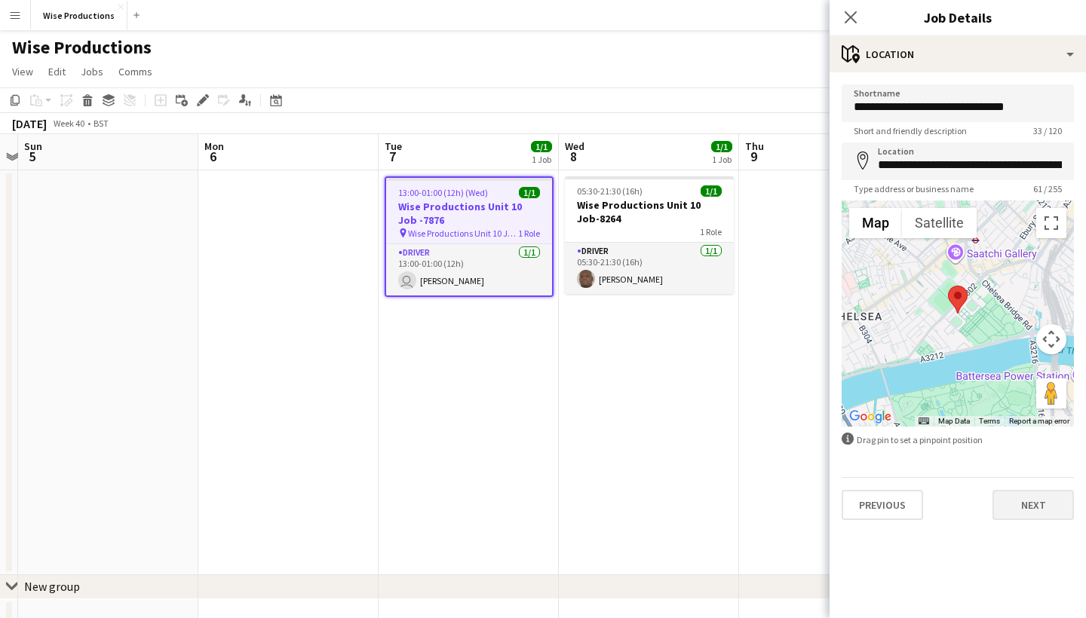
click at [1039, 501] on button "Next" at bounding box center [1033, 505] width 81 height 30
